Goal: Navigation & Orientation: Find specific page/section

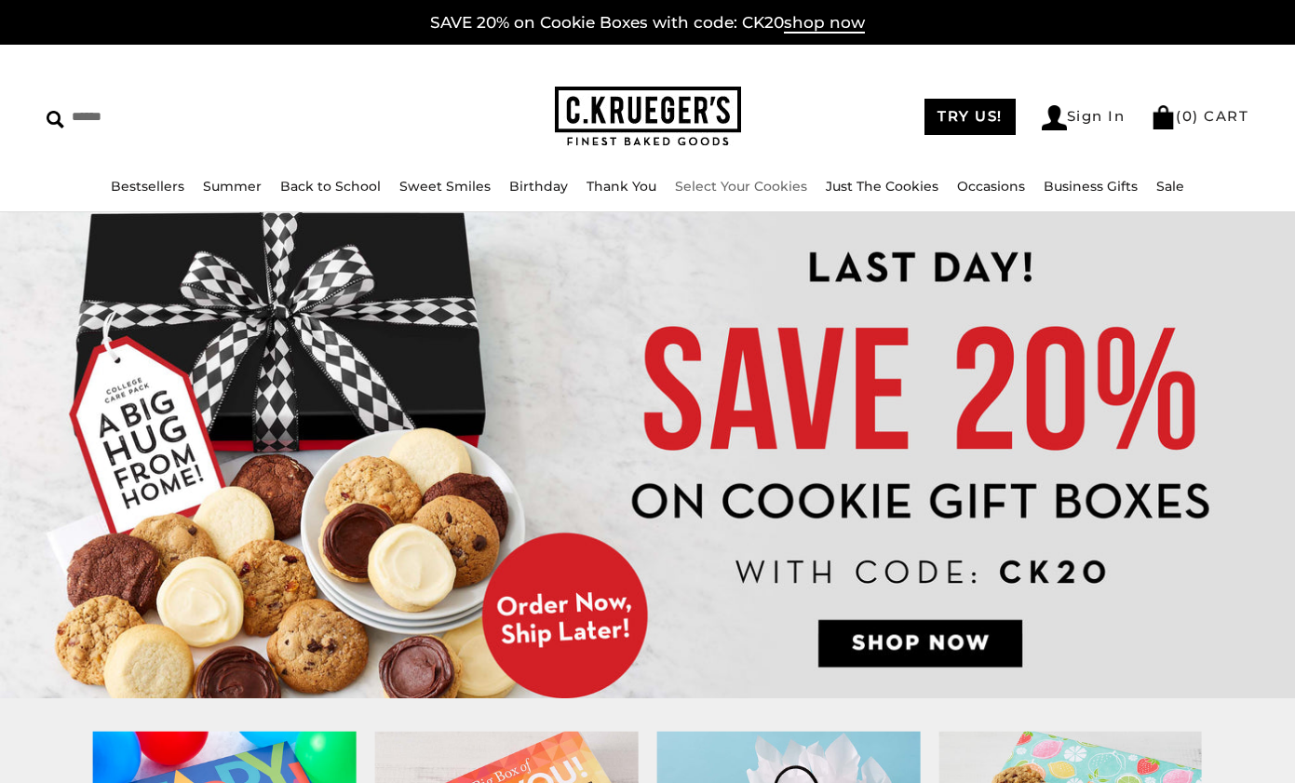
click at [639, 123] on img at bounding box center [648, 117] width 186 height 61
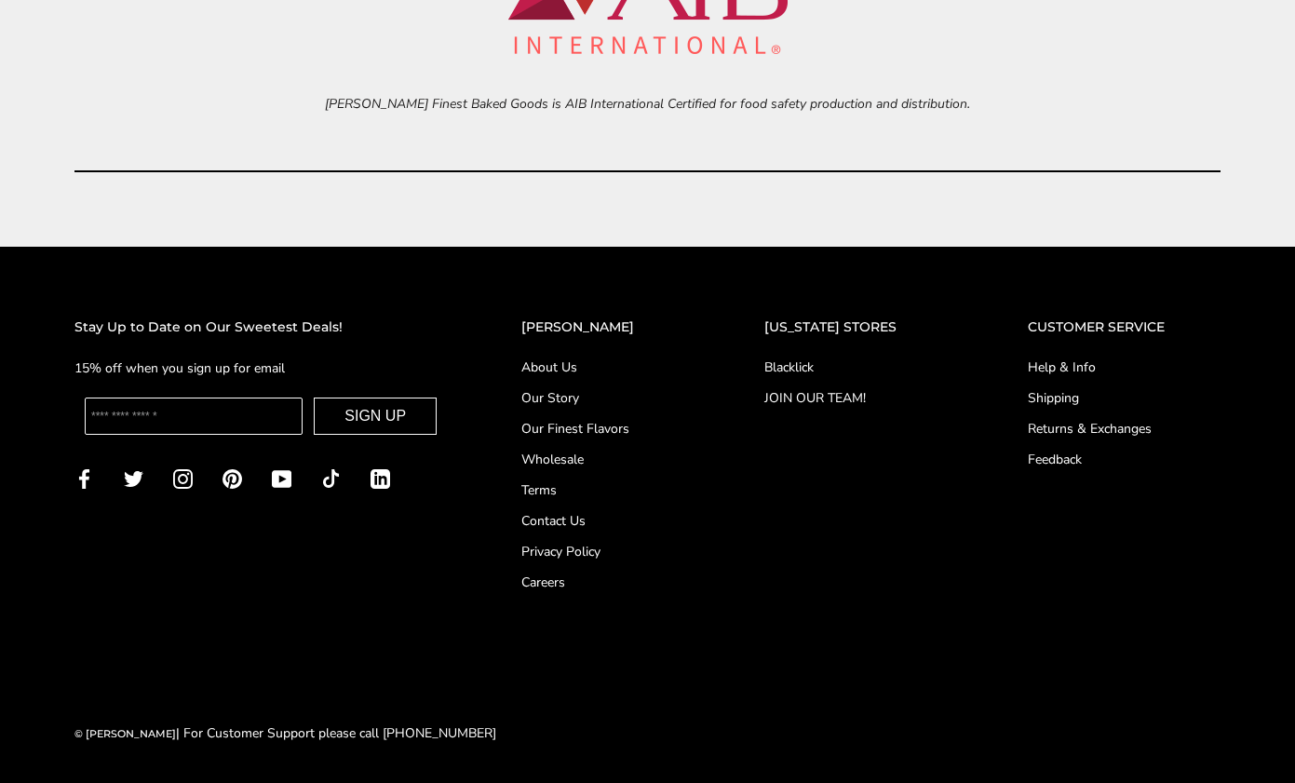
drag, startPoint x: 1300, startPoint y: 61, endPoint x: 1329, endPoint y: 836, distance: 775.9
click at [817, 365] on link "Blacklick" at bounding box center [858, 367] width 188 height 20
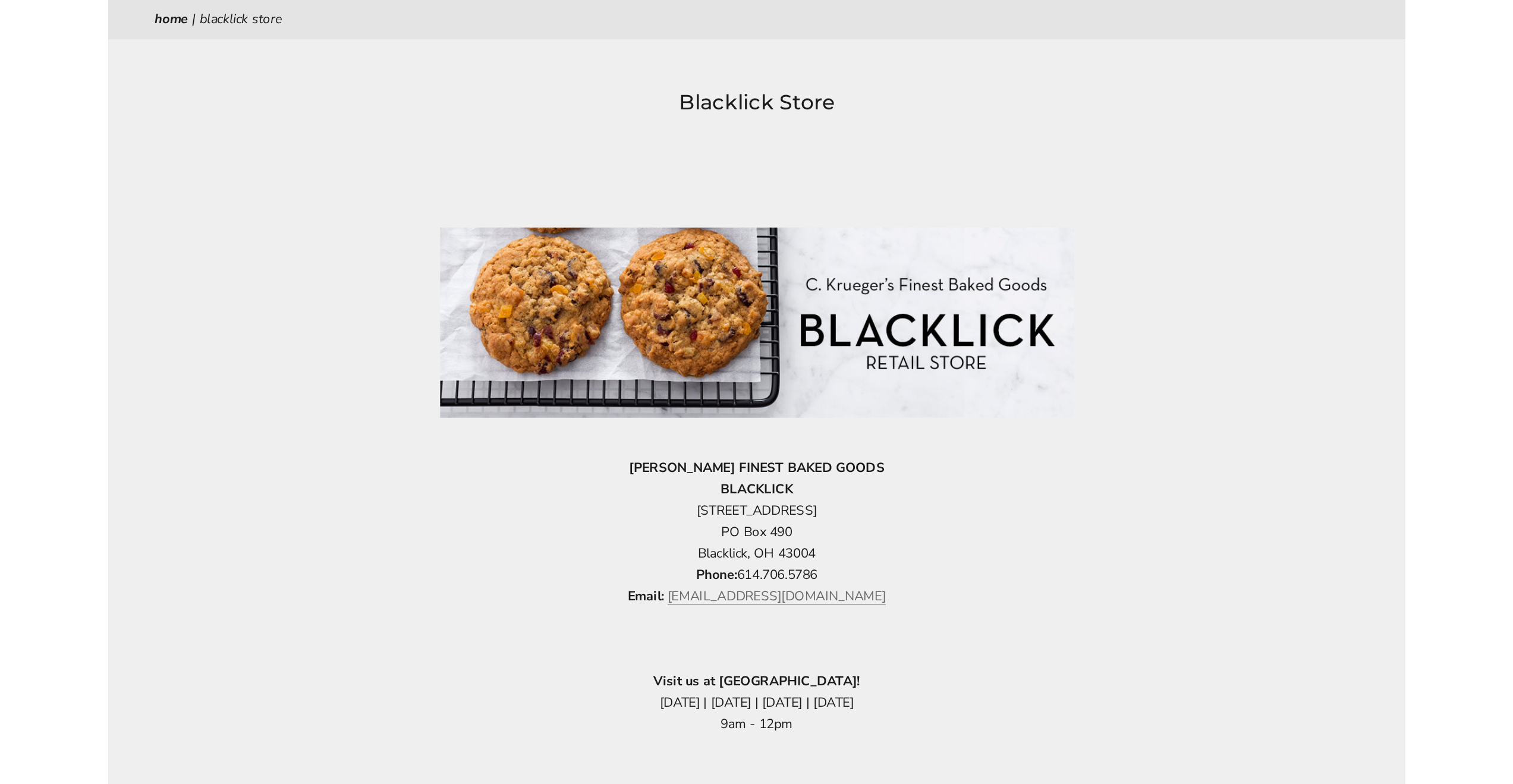
scroll to position [317, 0]
